Goal: Task Accomplishment & Management: Complete application form

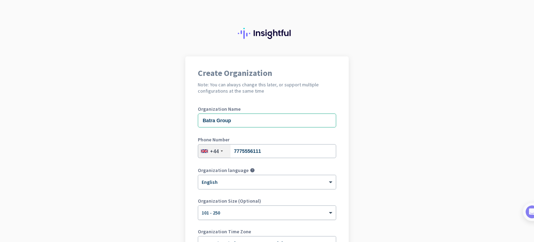
scroll to position [46, 0]
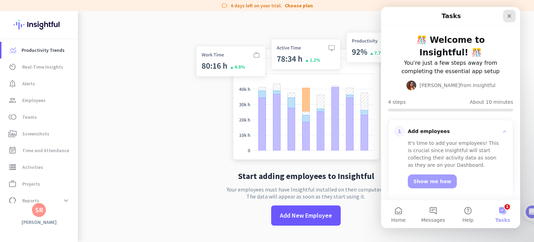
click at [510, 17] on icon "Close" at bounding box center [510, 16] width 4 height 4
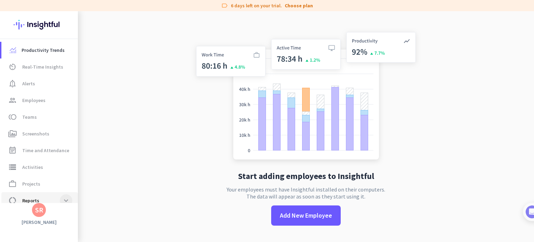
click at [67, 200] on span at bounding box center [66, 200] width 13 height 13
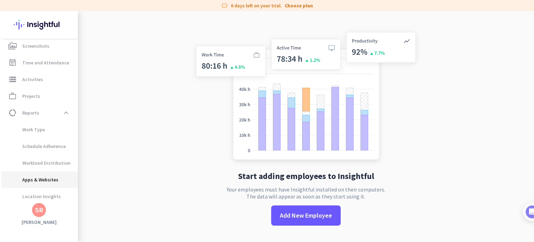
scroll to position [89, 0]
click at [67, 111] on span at bounding box center [66, 111] width 13 height 13
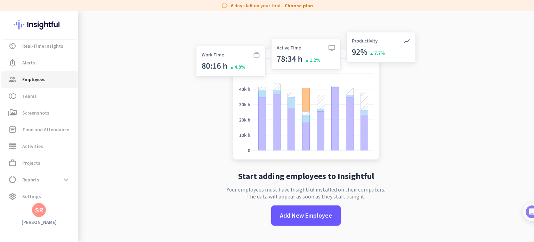
scroll to position [21, 0]
click at [37, 80] on span "Employees" at bounding box center [33, 79] width 23 height 8
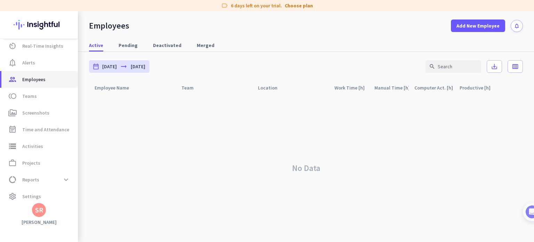
click at [37, 80] on span "Employees" at bounding box center [33, 79] width 23 height 8
click at [32, 115] on span "Screenshots" at bounding box center [35, 112] width 27 height 8
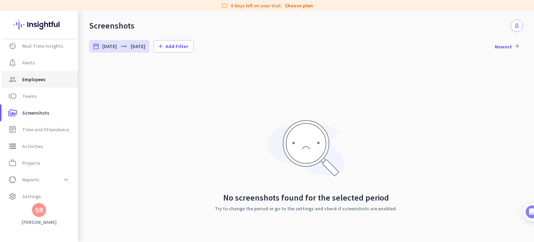
click at [31, 80] on span "Employees" at bounding box center [33, 79] width 23 height 8
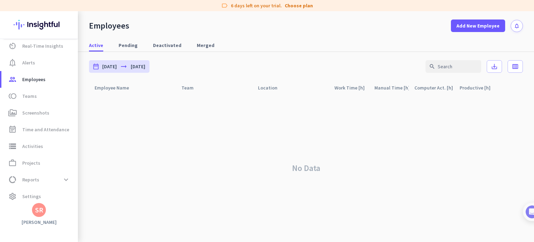
click at [35, 210] on div "SR" at bounding box center [39, 209] width 8 height 7
click at [81, 103] on div at bounding box center [267, 121] width 534 height 242
click at [483, 23] on span "Add New Employee" at bounding box center [478, 25] width 43 height 7
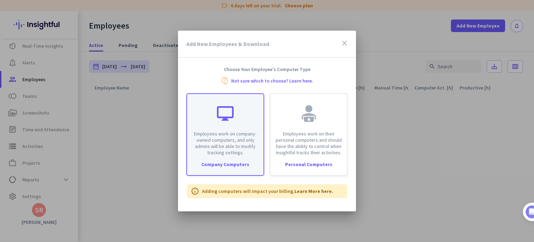
click at [218, 123] on div "Employees work on company-owned computers, and only admins will be able to modi…" at bounding box center [225, 125] width 76 height 62
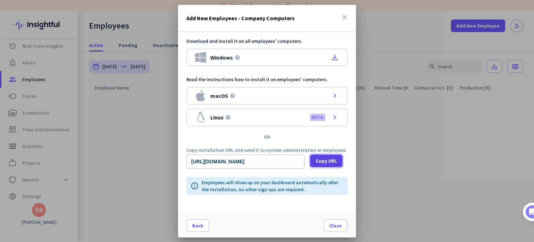
click at [325, 159] on span "Copy URL" at bounding box center [326, 160] width 21 height 7
click at [321, 160] on span "Copy URL" at bounding box center [326, 160] width 21 height 7
